Goal: Task Accomplishment & Management: Complete application form

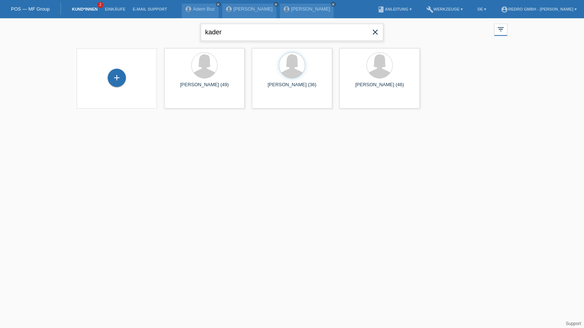
click at [237, 33] on input "kader" at bounding box center [292, 32] width 183 height 17
type input "dominik krüger"
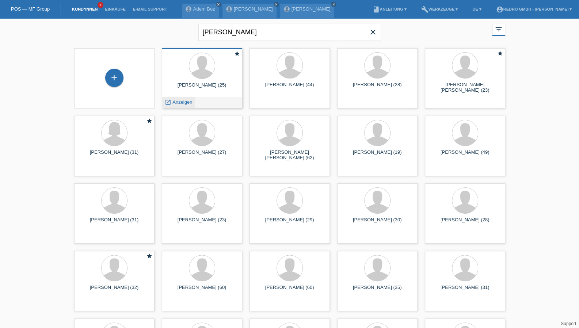
click at [181, 104] on span "Anzeigen" at bounding box center [182, 101] width 20 height 5
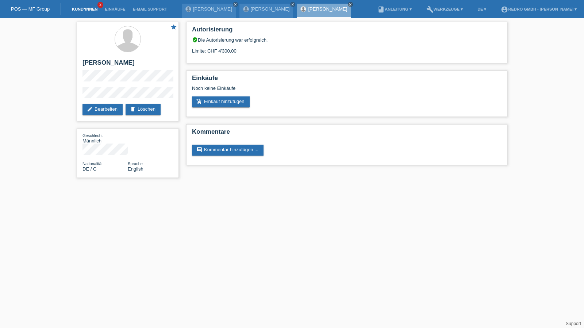
click at [80, 10] on link "Kund*innen" at bounding box center [84, 9] width 33 height 4
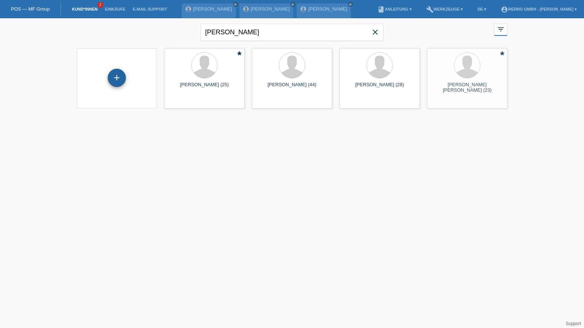
click at [125, 76] on div "+" at bounding box center [117, 78] width 18 height 12
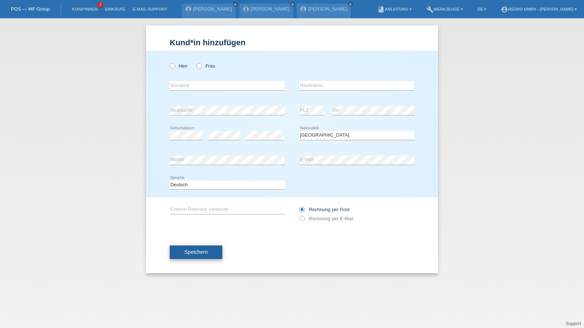
click at [193, 252] on span "Speichern" at bounding box center [195, 252] width 23 height 6
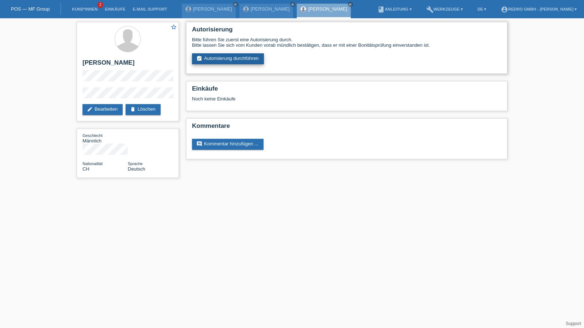
click at [237, 56] on link "assignment_turned_in Autorisierung durchführen" at bounding box center [228, 58] width 72 height 11
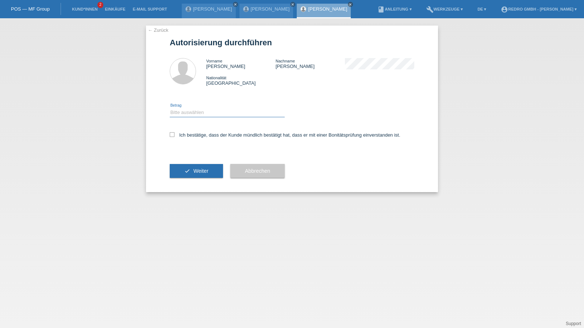
drag, startPoint x: 197, startPoint y: 112, endPoint x: 197, endPoint y: 117, distance: 4.0
click at [197, 112] on select "Bitte auswählen CHF 1.00 - CHF 499.00 CHF 500.00 - CHF 1'999.00 CHF 2'000.00 - …" at bounding box center [227, 112] width 115 height 9
select select "1"
click at [170, 108] on select "Bitte auswählen CHF 1.00 - CHF 499.00 CHF 500.00 - CHF 1'999.00 CHF 2'000.00 - …" at bounding box center [227, 112] width 115 height 9
click at [196, 135] on label "Ich bestätige, dass der Kunde mündlich bestätigt hat, dass er mit einer Bonität…" at bounding box center [285, 134] width 231 height 5
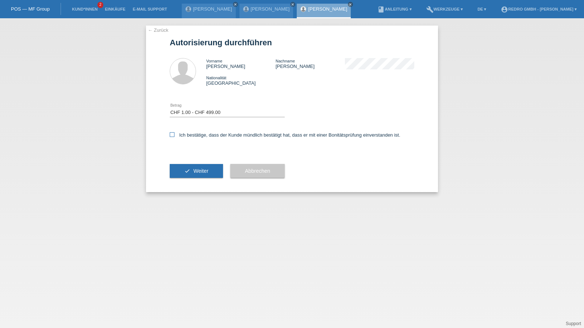
click at [175, 135] on input "Ich bestätige, dass der Kunde mündlich bestätigt hat, dass er mit einer Bonität…" at bounding box center [172, 134] width 5 height 5
checkbox input "true"
click at [199, 173] on span "Weiter" at bounding box center [201, 171] width 15 height 6
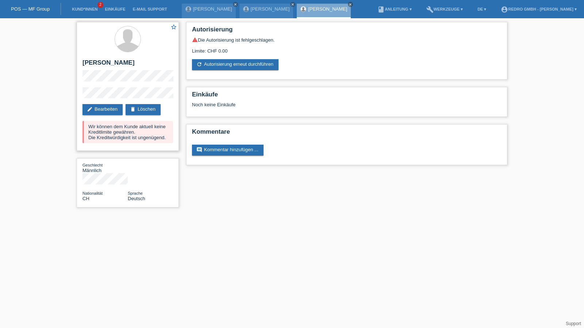
click at [119, 63] on h2 "[PERSON_NAME]" at bounding box center [128, 64] width 91 height 11
copy h2 "Tursunovic"
click at [77, 9] on link "Kund*innen" at bounding box center [84, 9] width 33 height 4
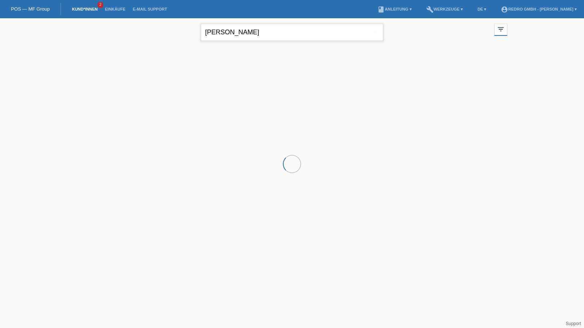
click at [246, 30] on input "[PERSON_NAME]" at bounding box center [292, 32] width 183 height 17
click at [246, 30] on input "dominik krüger" at bounding box center [292, 32] width 183 height 17
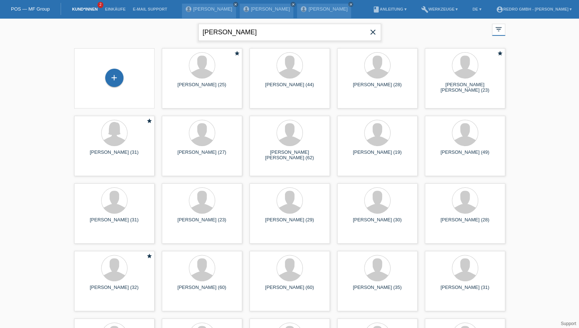
type input "fortunato"
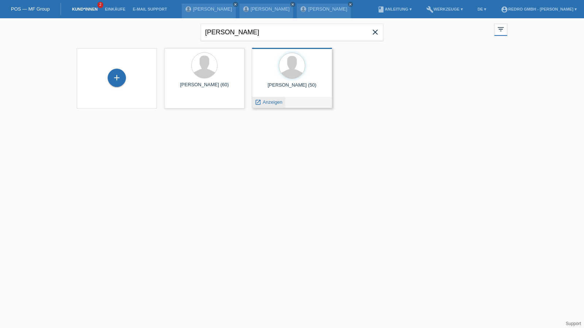
click at [265, 103] on span "Anzeigen" at bounding box center [273, 101] width 20 height 5
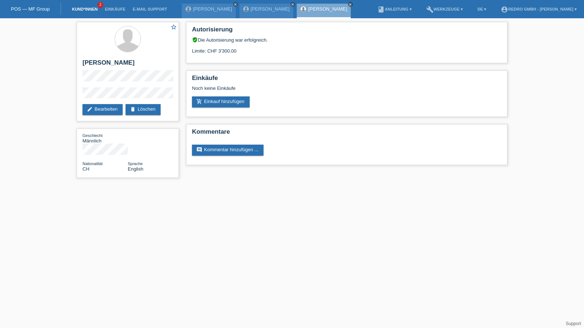
click at [92, 9] on link "Kund*innen" at bounding box center [84, 9] width 33 height 4
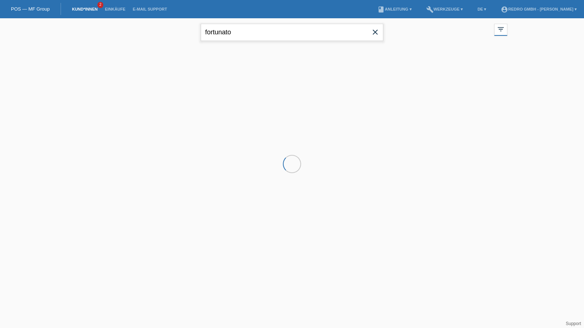
click at [245, 35] on input "fortunato" at bounding box center [292, 32] width 183 height 17
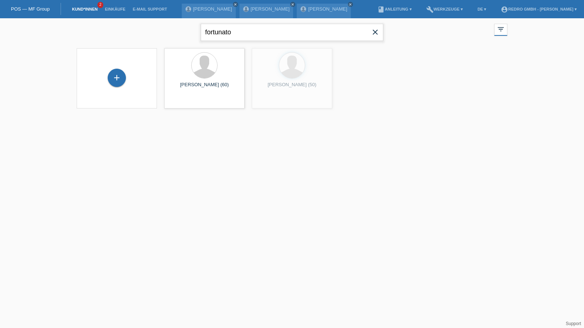
click at [245, 35] on input "fortunato" at bounding box center [292, 32] width 183 height 17
type input "santa"
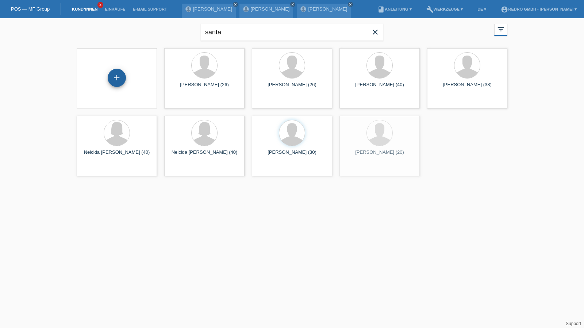
click at [123, 77] on div "+" at bounding box center [117, 78] width 18 height 12
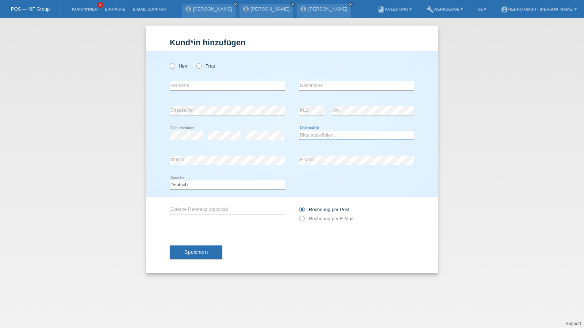
click at [310, 136] on select "Bitte auswählen... Schweiz Deutschland Liechtenstein Österreich ------------ Af…" at bounding box center [356, 135] width 115 height 9
select select "SK"
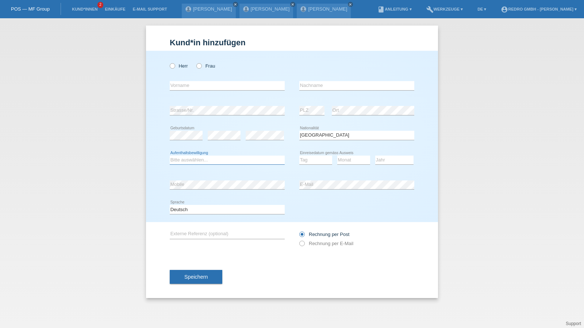
select select "B"
select select "11"
select select "06"
select select "2019"
click at [184, 68] on label "Herr" at bounding box center [179, 65] width 18 height 5
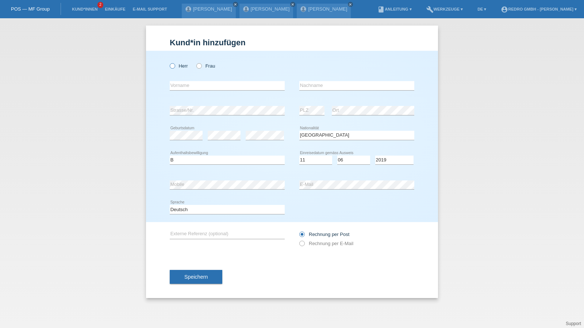
click at [175, 68] on input "Herr" at bounding box center [172, 65] width 5 height 5
radio input "true"
click at [181, 88] on input "text" at bounding box center [227, 85] width 115 height 9
click at [191, 88] on input "text" at bounding box center [227, 85] width 115 height 9
type input "Patrik"
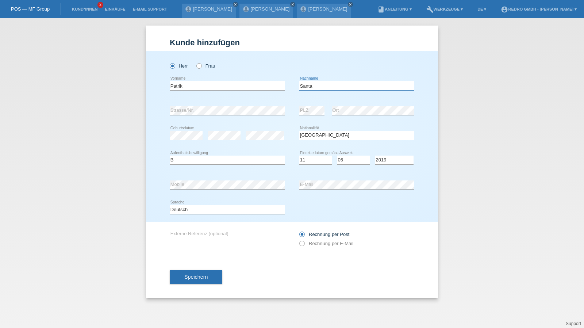
type input "Santa"
click at [198, 278] on span "Speichern" at bounding box center [195, 277] width 23 height 6
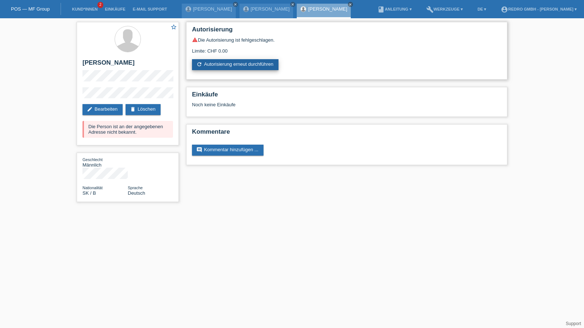
click at [237, 62] on link "refresh Autorisierung erneut durchführen" at bounding box center [235, 64] width 87 height 11
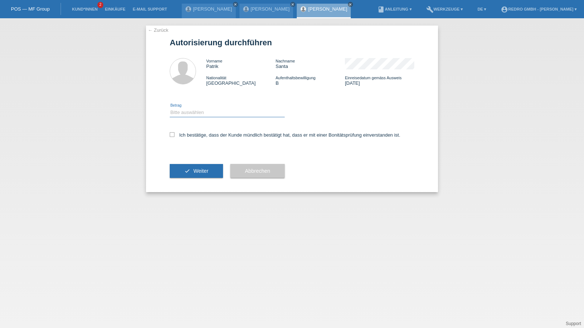
click at [214, 113] on select "Bitte auswählen CHF 1.00 - CHF 499.00 CHF 500.00 - CHF 1'999.00 CHF 2'000.00 - …" at bounding box center [227, 112] width 115 height 9
select select "1"
click at [170, 108] on select "Bitte auswählen CHF 1.00 - CHF 499.00 CHF 500.00 - CHF 1'999.00 CHF 2'000.00 - …" at bounding box center [227, 112] width 115 height 9
click at [195, 135] on label "Ich bestätige, dass der Kunde mündlich bestätigt hat, dass er mit einer Bonität…" at bounding box center [285, 134] width 231 height 5
click at [175, 135] on input "Ich bestätige, dass der Kunde mündlich bestätigt hat, dass er mit einer Bonität…" at bounding box center [172, 134] width 5 height 5
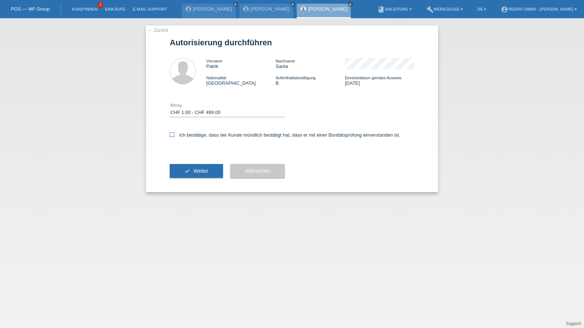
checkbox input "true"
click at [188, 174] on button "check Weiter" at bounding box center [196, 171] width 53 height 14
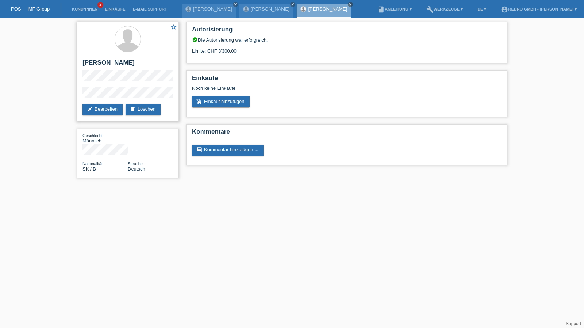
click at [90, 62] on h2 "[PERSON_NAME]" at bounding box center [128, 64] width 91 height 11
copy h2 "Patrik"
click at [108, 61] on h2 "[PERSON_NAME]" at bounding box center [128, 64] width 91 height 11
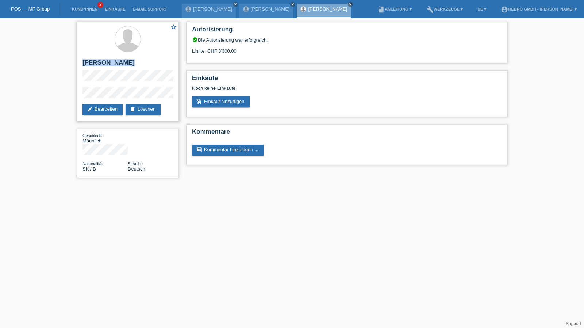
click at [108, 61] on h2 "[PERSON_NAME]" at bounding box center [128, 64] width 91 height 11
copy div "[PERSON_NAME]"
click at [92, 88] on div "star_border Patrik Santa edit Bearbeiten delete Löschen" at bounding box center [128, 71] width 102 height 99
drag, startPoint x: 124, startPoint y: 87, endPoint x: 22, endPoint y: 91, distance: 102.0
click at [22, 91] on div "star_border Patrik Santa edit Bearbeiten delete Löschen Geschlecht Männlich Nat…" at bounding box center [292, 101] width 584 height 167
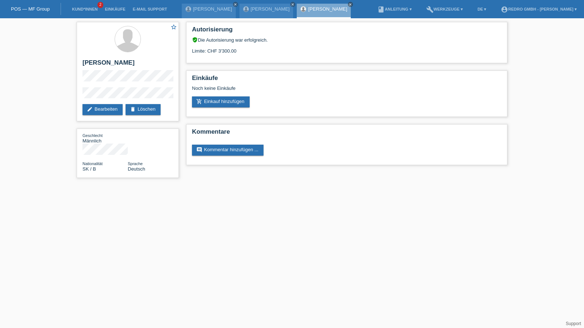
click at [74, 96] on div "star_border Patrik Santa edit Bearbeiten delete Löschen Geschlecht Männlich Nat…" at bounding box center [128, 101] width 110 height 167
click at [78, 9] on link "Kund*innen" at bounding box center [84, 9] width 33 height 4
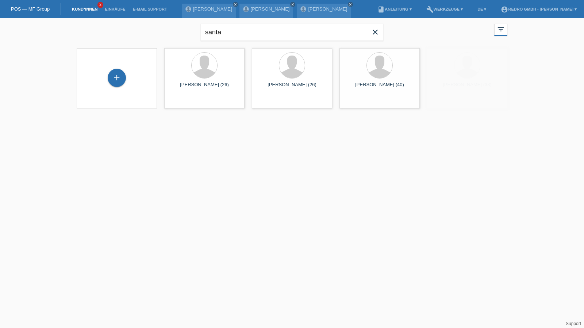
click at [131, 79] on div "+" at bounding box center [117, 78] width 69 height 19
click at [119, 79] on div "+" at bounding box center [117, 78] width 18 height 18
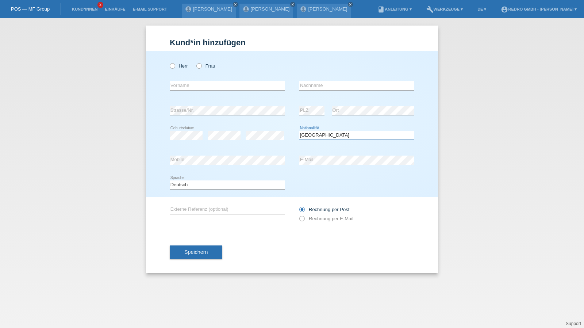
click at [344, 134] on select "Bitte auswählen... [GEOGRAPHIC_DATA] [GEOGRAPHIC_DATA] [GEOGRAPHIC_DATA] [GEOGR…" at bounding box center [356, 135] width 115 height 9
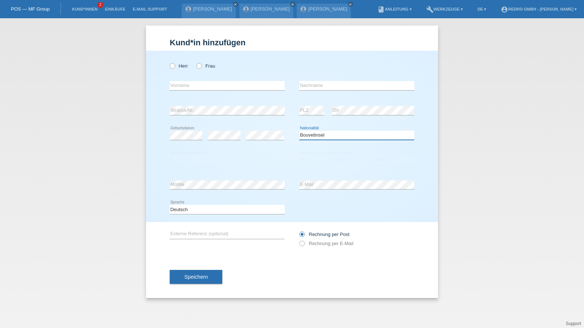
select select "BR"
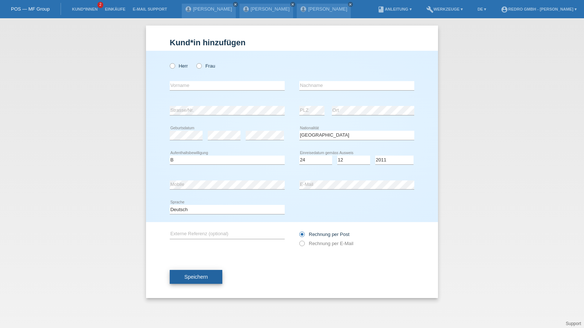
click at [201, 271] on button "Speichern" at bounding box center [196, 277] width 53 height 14
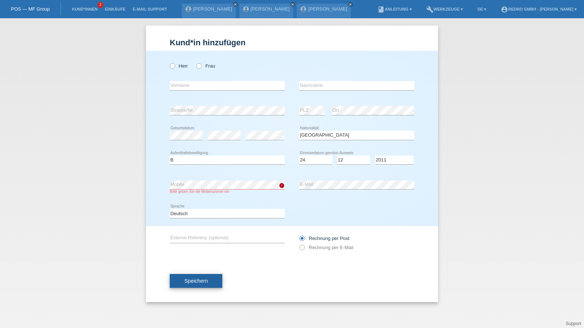
click at [189, 277] on button "Speichern" at bounding box center [196, 281] width 53 height 14
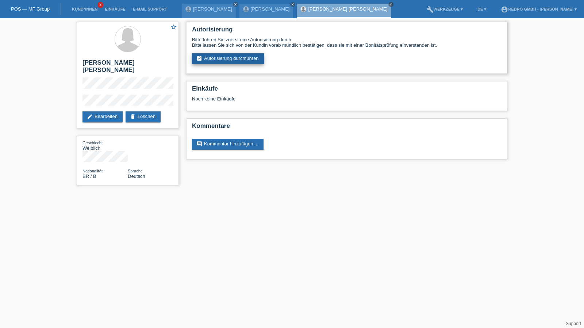
click at [240, 58] on link "assignment_turned_in Autorisierung durchführen" at bounding box center [228, 58] width 72 height 11
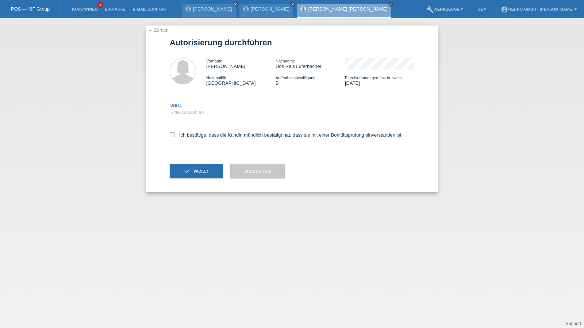
click at [202, 114] on select "Bitte auswählen CHF 1.00 - CHF 499.00 CHF 500.00 - CHF 1'999.00 CHF 2'000.00 - …" at bounding box center [227, 112] width 115 height 9
select select "1"
click at [170, 108] on select "Bitte auswählen CHF 1.00 - CHF 499.00 CHF 500.00 - CHF 1'999.00 CHF 2'000.00 - …" at bounding box center [227, 112] width 115 height 9
click at [192, 140] on div "Ich bestätige, dass die Kundin mündlich bestätigt hat, dass sie mit einer Bonit…" at bounding box center [292, 137] width 245 height 25
click at [194, 137] on label "Ich bestätige, dass die Kundin mündlich bestätigt hat, dass sie mit einer Bonit…" at bounding box center [286, 134] width 233 height 5
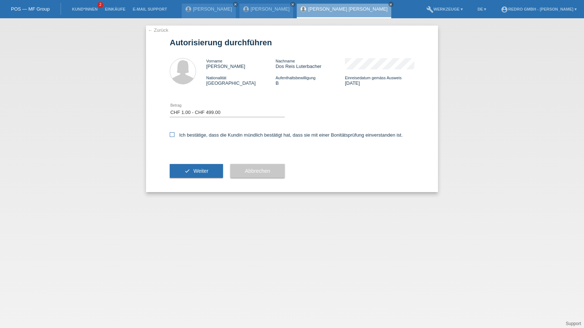
click at [175, 137] on input "Ich bestätige, dass die Kundin mündlich bestätigt hat, dass sie mit einer Bonit…" at bounding box center [172, 134] width 5 height 5
checkbox input "true"
click at [188, 166] on button "check Weiter" at bounding box center [196, 171] width 53 height 14
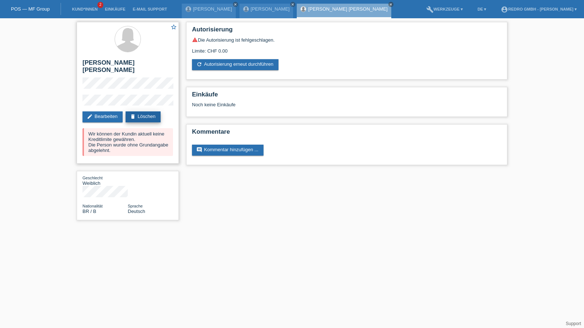
click at [142, 111] on link "delete Löschen" at bounding box center [143, 116] width 35 height 11
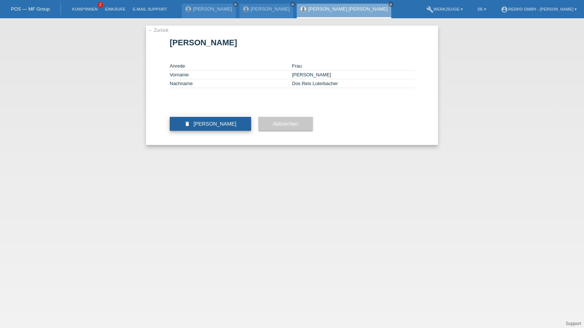
click at [194, 131] on button "delete [PERSON_NAME]" at bounding box center [210, 124] width 81 height 14
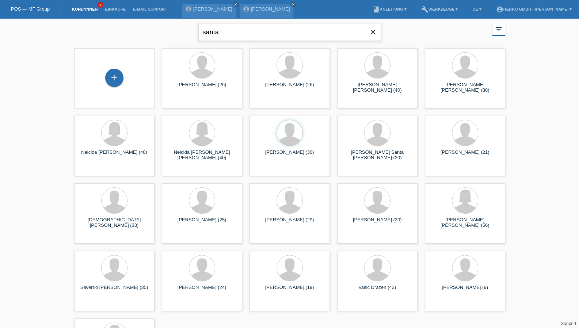
click at [258, 33] on input "santa" at bounding box center [289, 32] width 183 height 17
type input "[PERSON_NAME]"
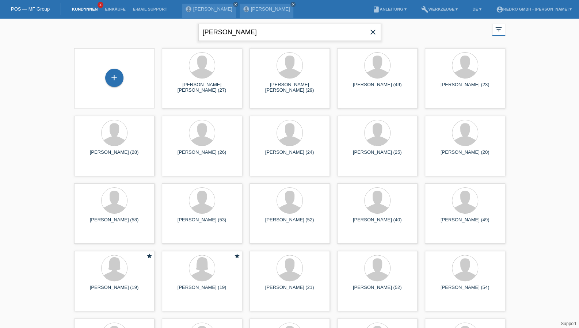
click at [250, 35] on input "sven horn" at bounding box center [289, 32] width 183 height 17
